Goal: Information Seeking & Learning: Learn about a topic

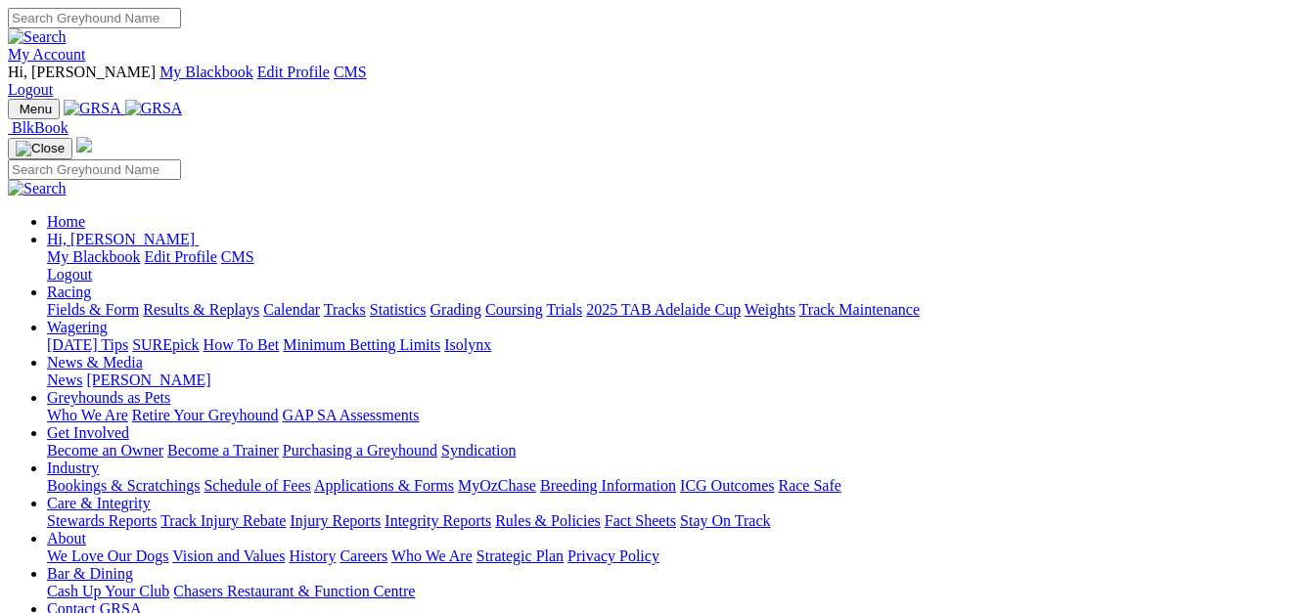
scroll to position [587, 0]
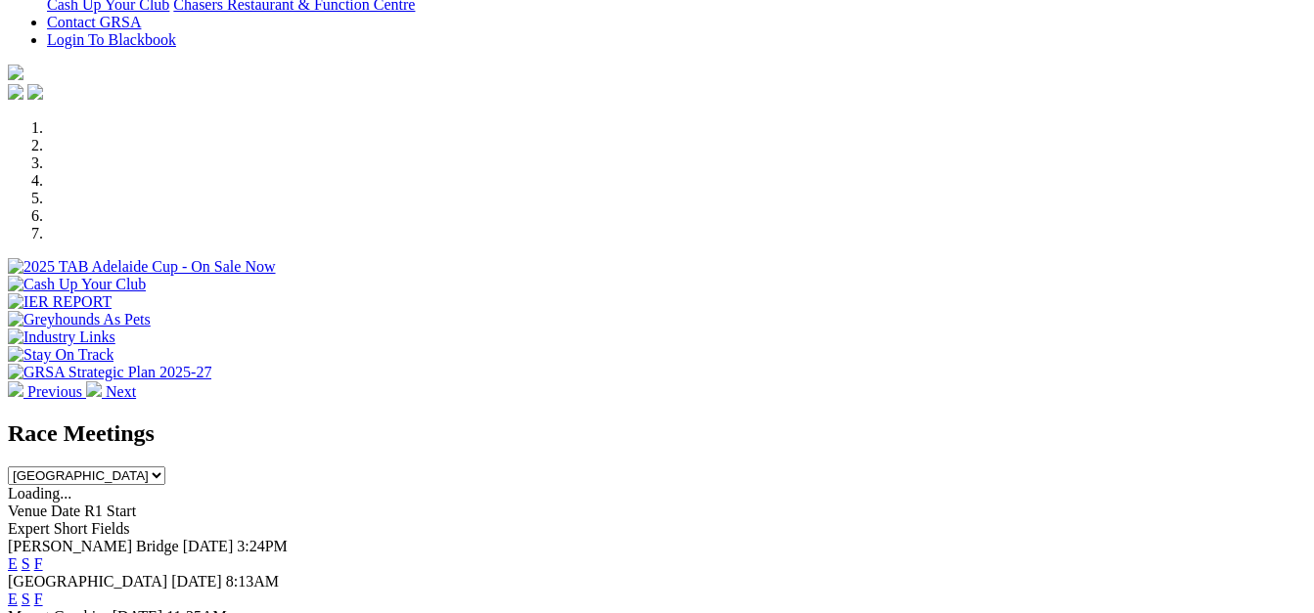
click at [43, 556] on link "F" at bounding box center [38, 564] width 9 height 17
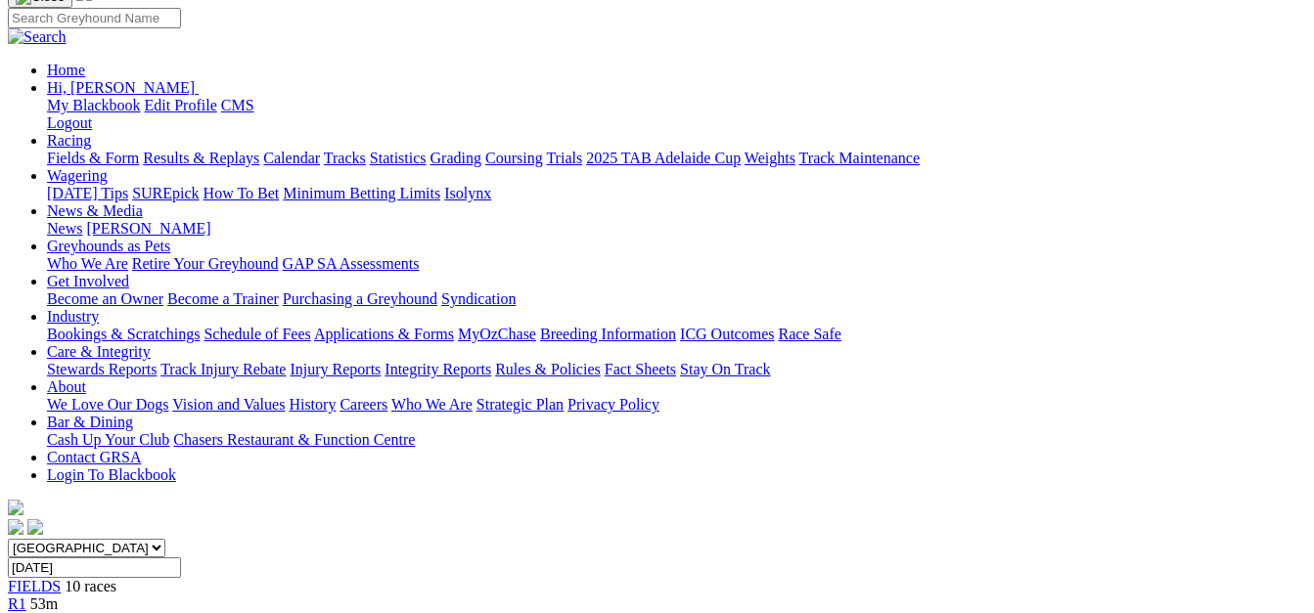
scroll to position [196, 0]
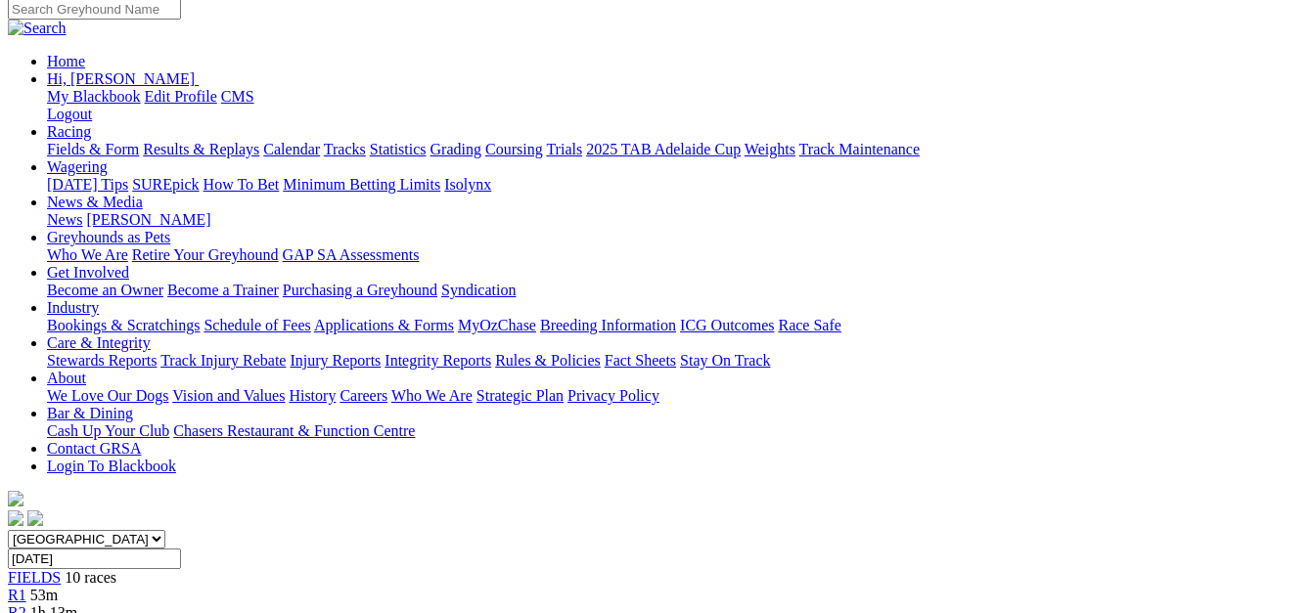
click at [26, 587] on span "R1" at bounding box center [17, 595] width 19 height 17
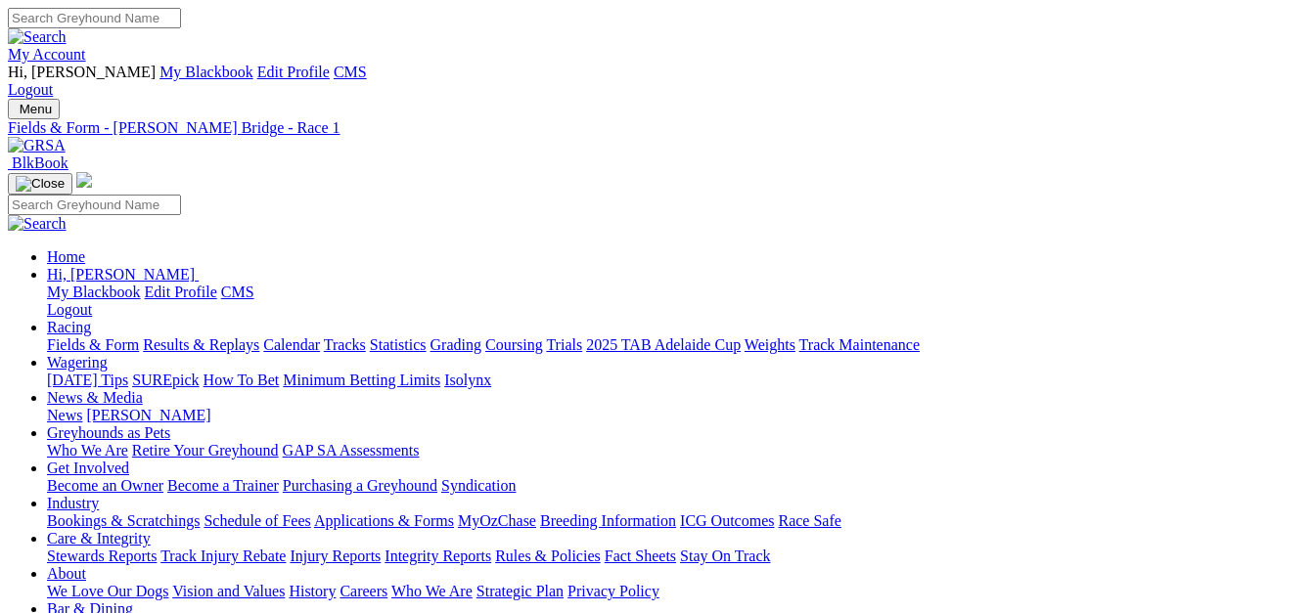
click at [88, 337] on link "Fields & Form" at bounding box center [93, 345] width 92 height 17
